Goal: Check status: Check status

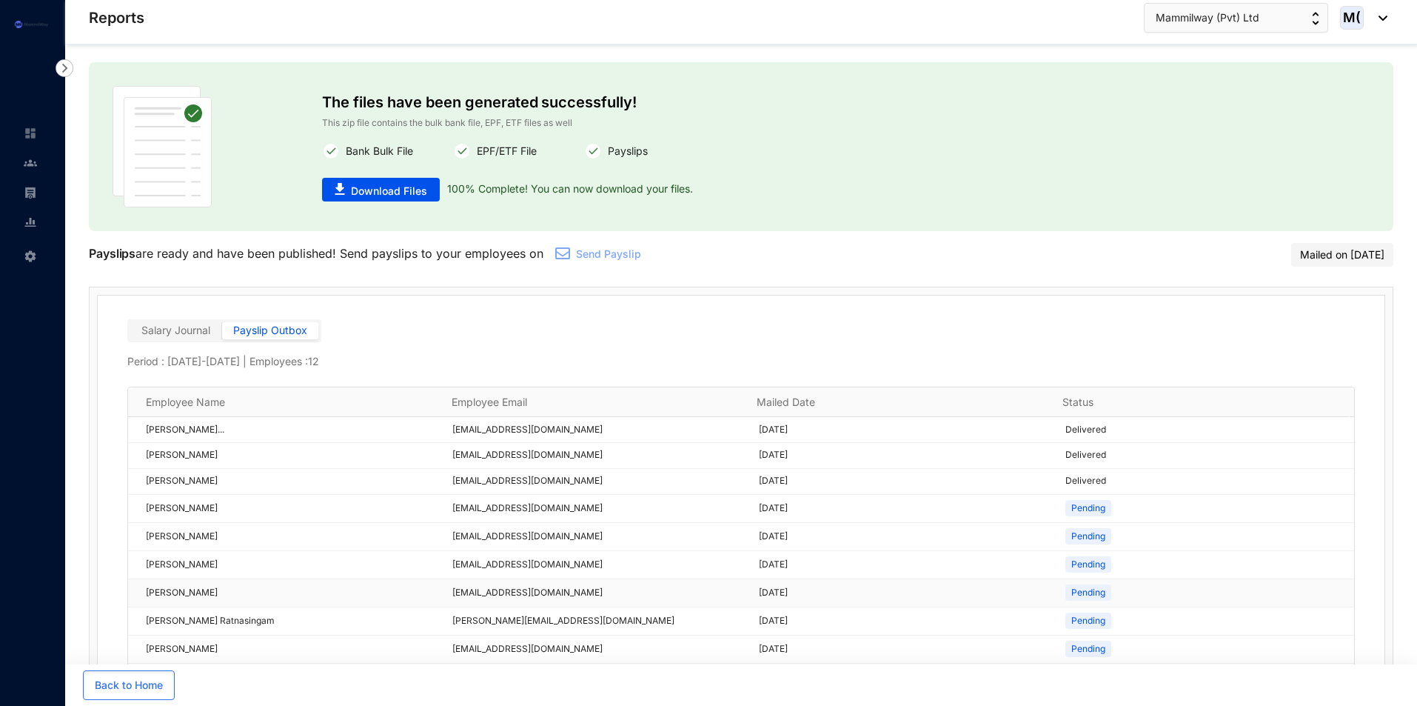
scroll to position [75, 0]
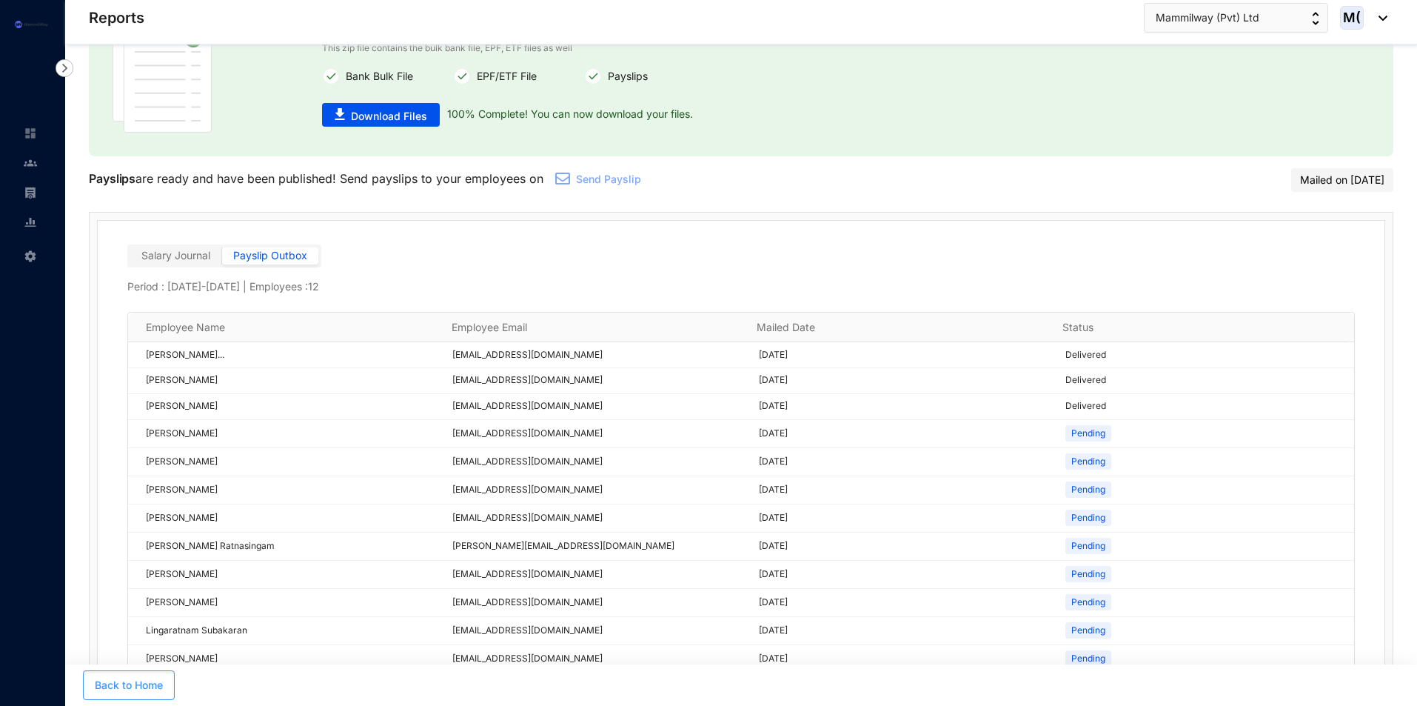
click at [163, 679] on span "Back to Home" at bounding box center [129, 685] width 68 height 15
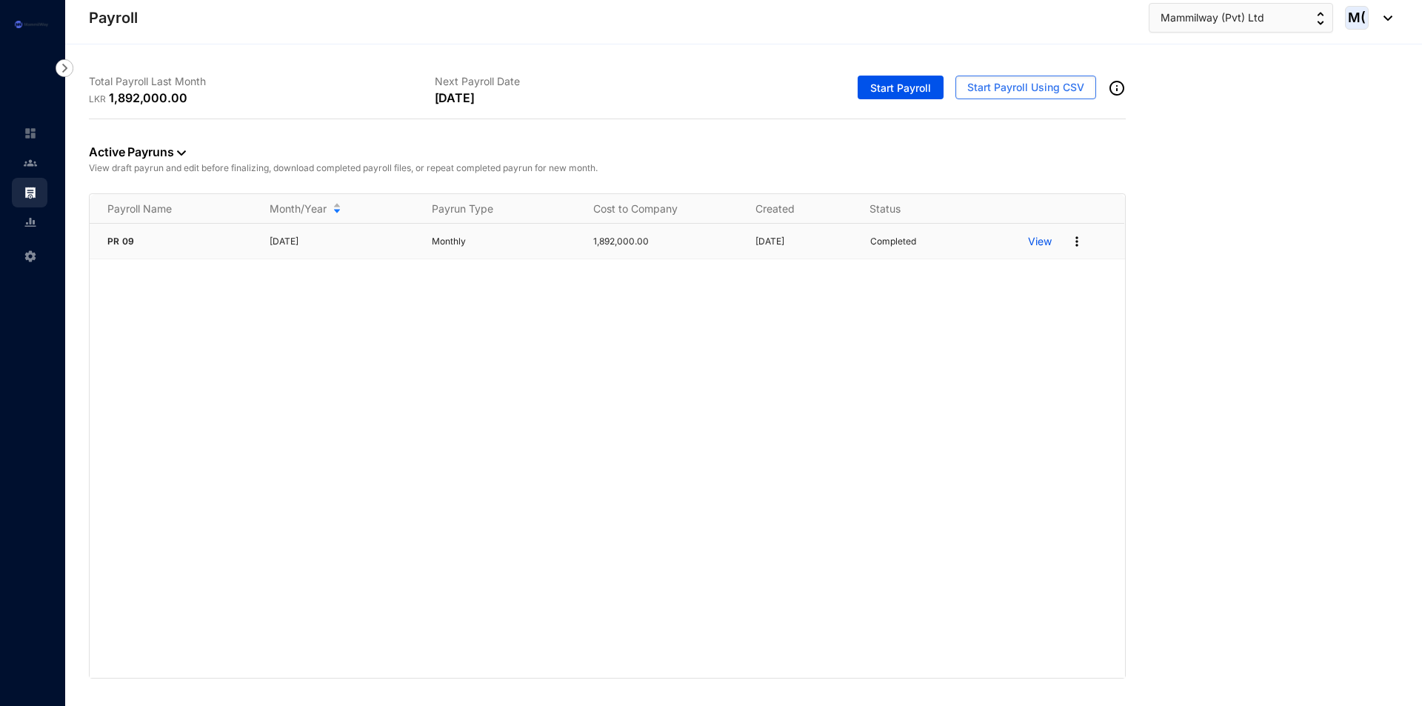
click at [1034, 244] on p "View" at bounding box center [1040, 241] width 24 height 15
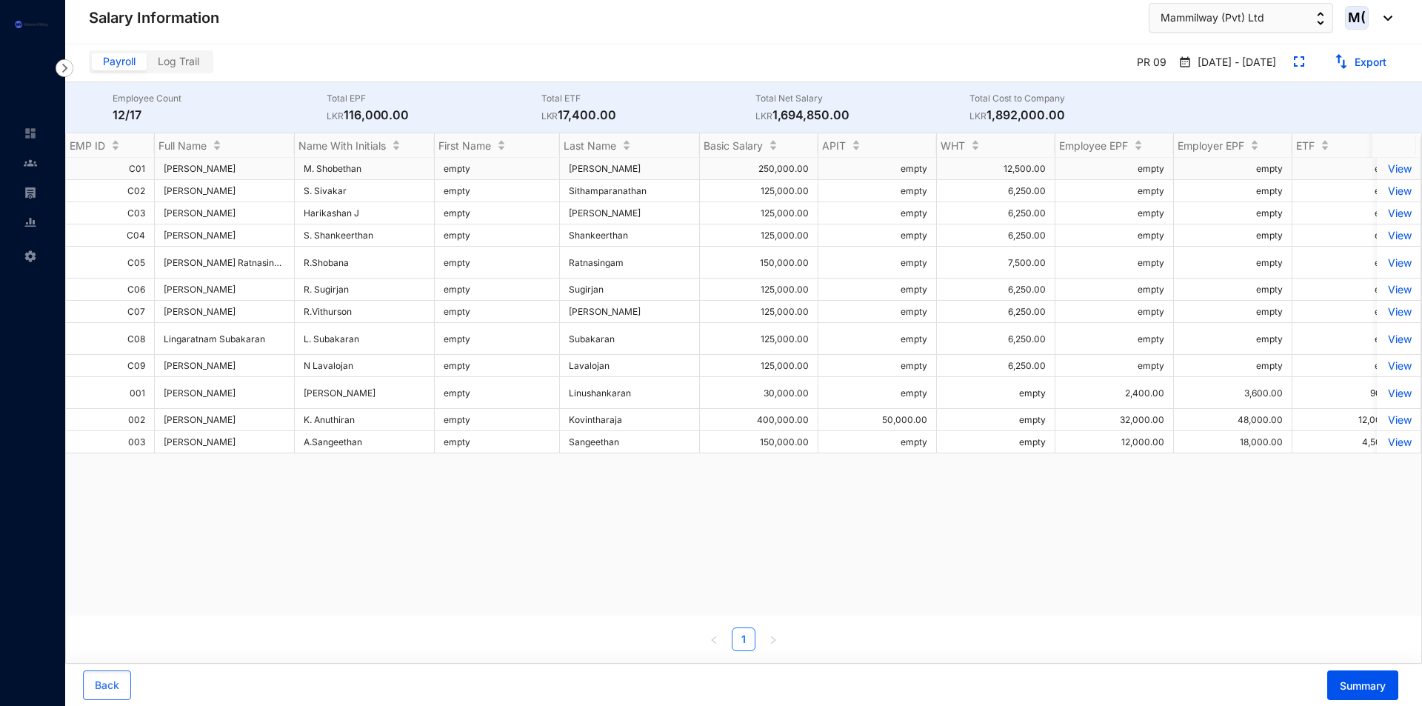
click at [1391, 173] on p "View" at bounding box center [1398, 168] width 26 height 13
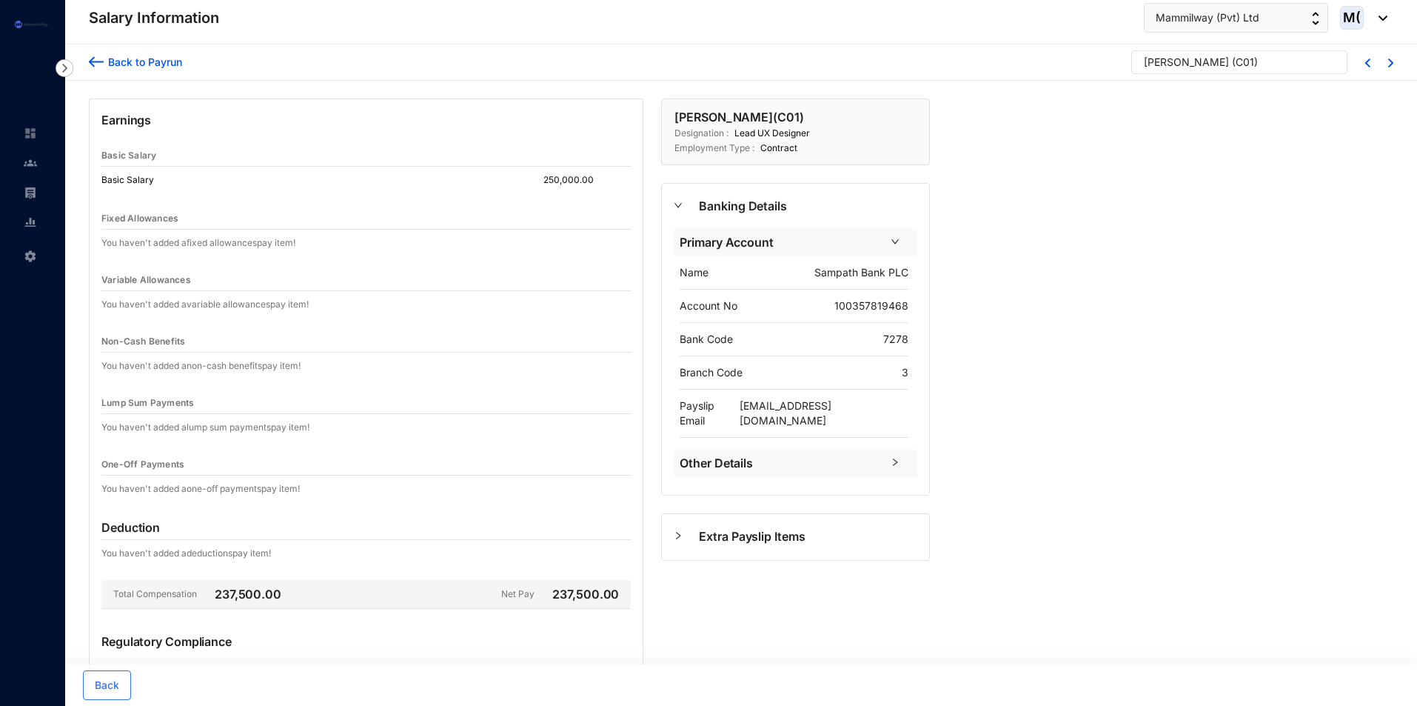
click at [695, 527] on div at bounding box center [686, 535] width 25 height 16
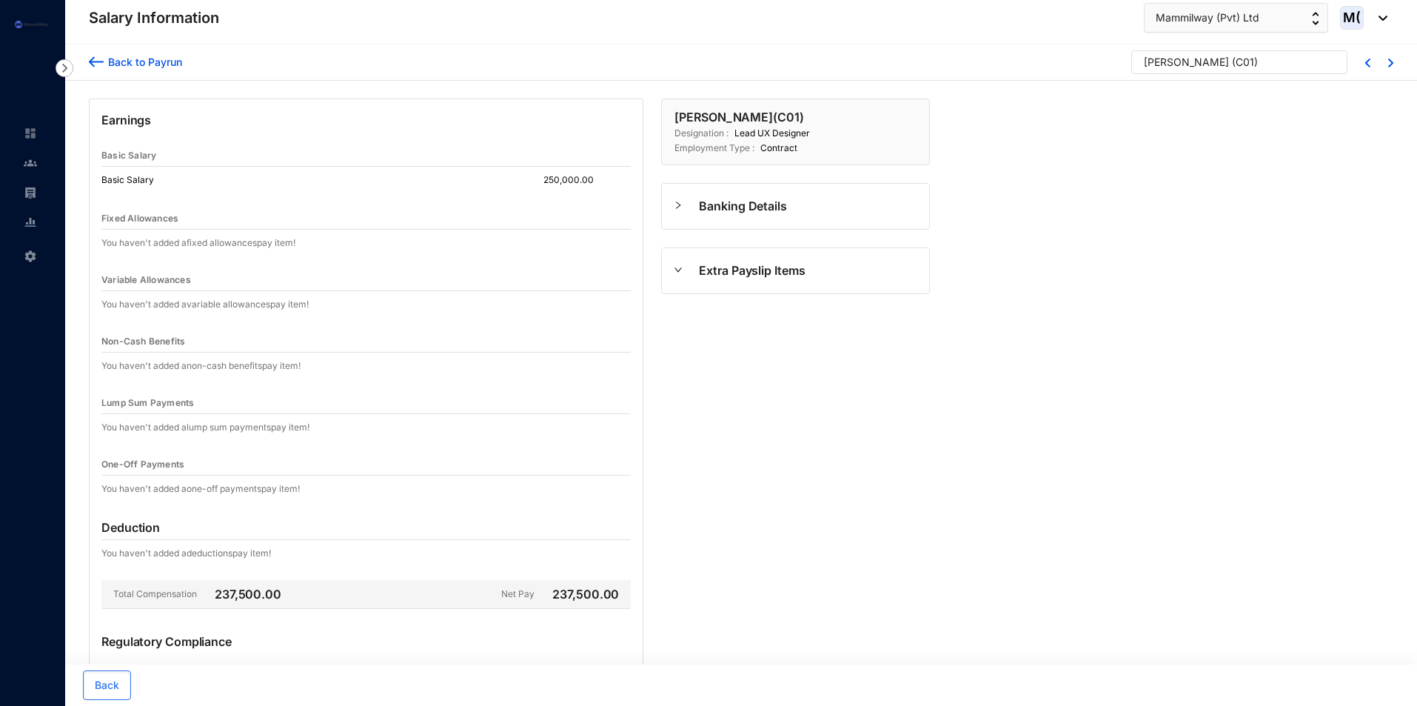
click at [695, 283] on div "Extra Payslip Items" at bounding box center [795, 270] width 267 height 45
click at [723, 212] on span "Banking Details" at bounding box center [808, 206] width 218 height 19
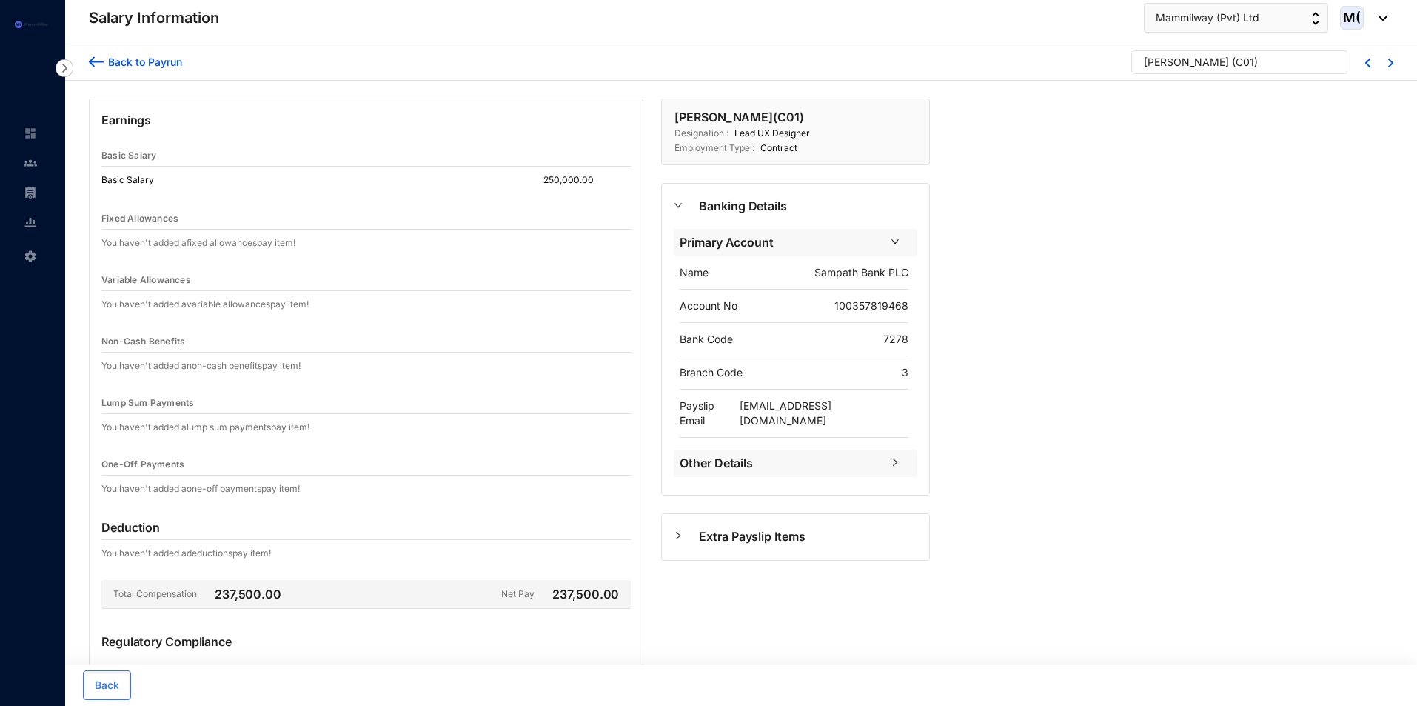
click at [727, 514] on div "Extra Payslip Items" at bounding box center [795, 536] width 267 height 45
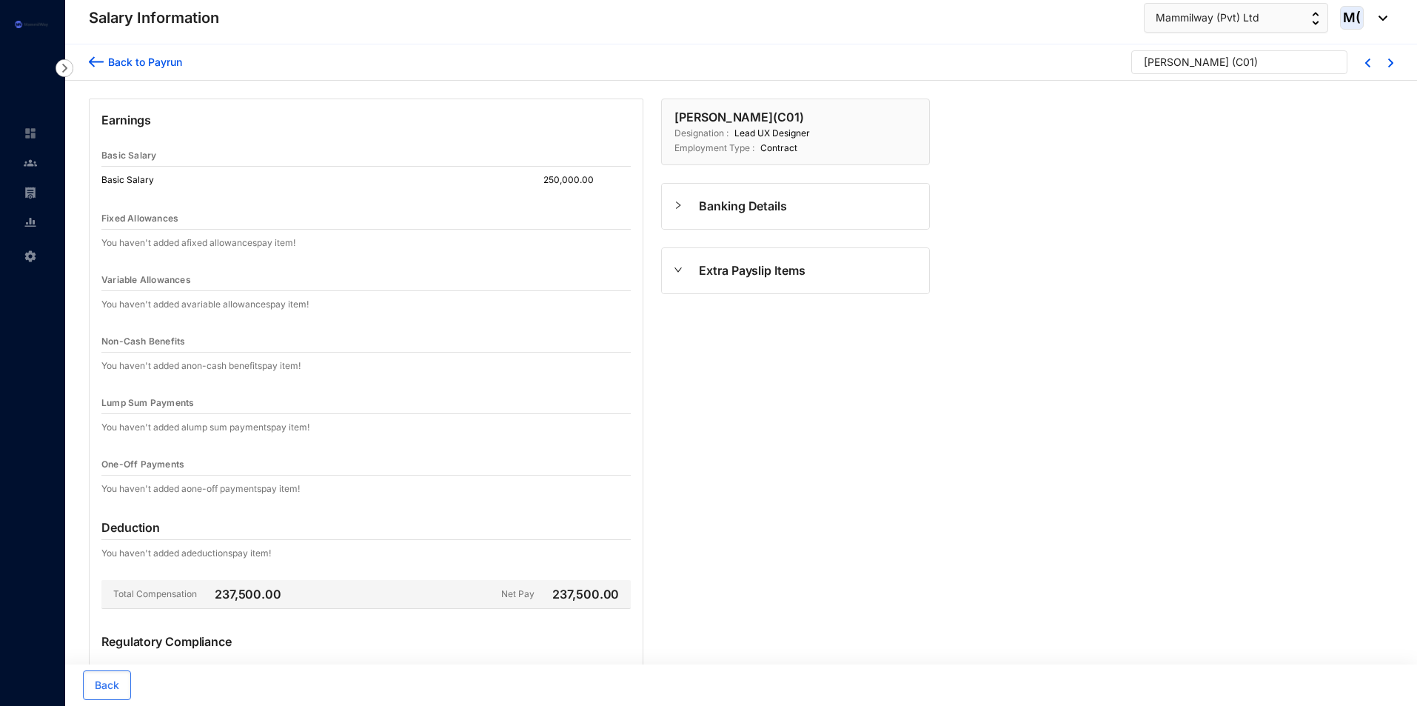
click at [717, 275] on span "Extra Payslip Items" at bounding box center [808, 270] width 218 height 19
click at [695, 200] on div at bounding box center [686, 205] width 25 height 16
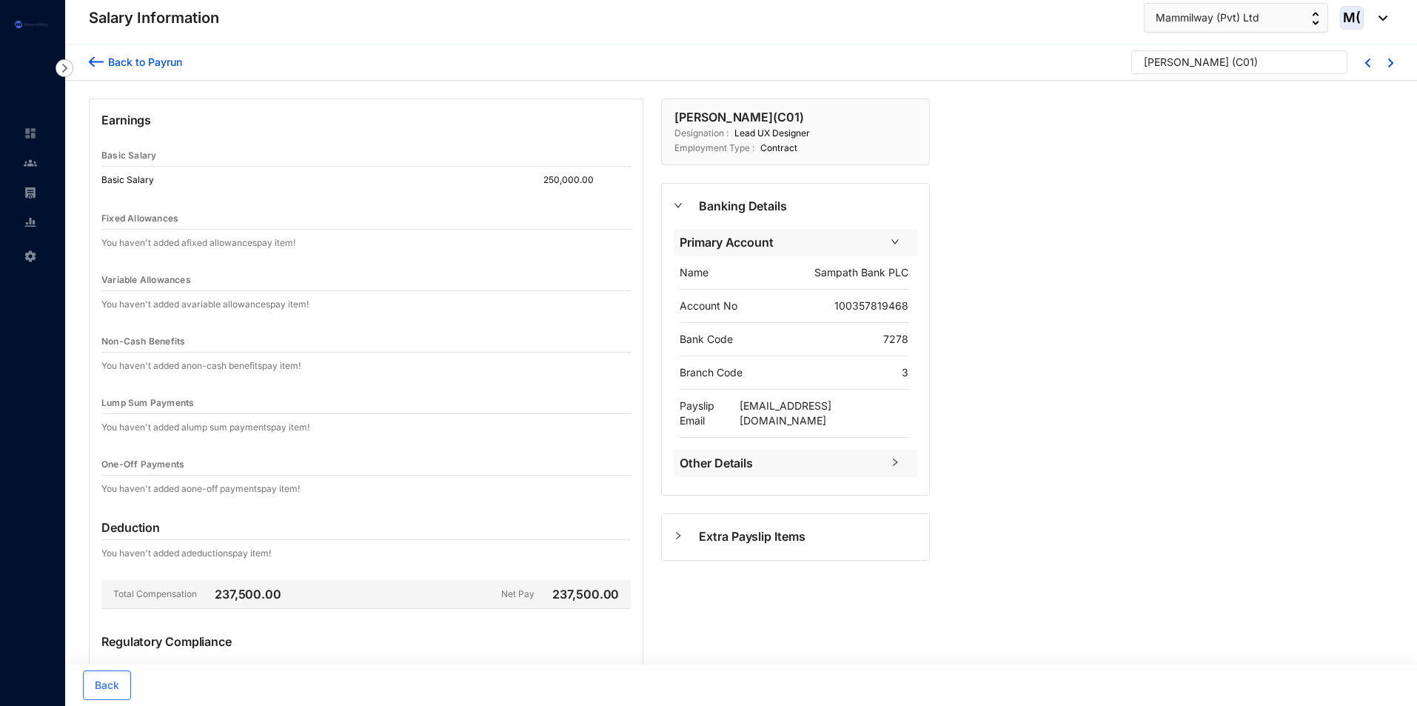
click at [98, 60] on img at bounding box center [96, 62] width 15 height 16
